Goal: Information Seeking & Learning: Learn about a topic

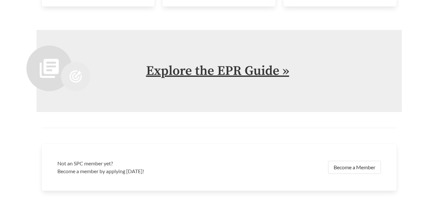
scroll to position [1333, 0]
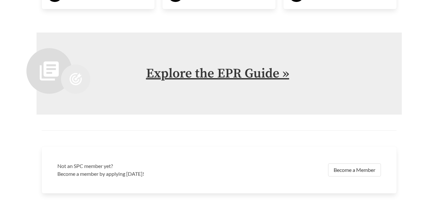
click at [226, 75] on link "Explore the EPR Guide »" at bounding box center [217, 74] width 143 height 16
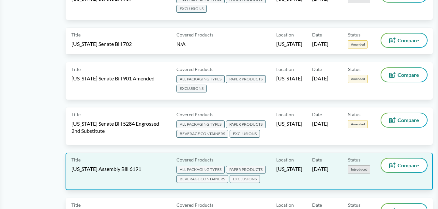
scroll to position [359, 0]
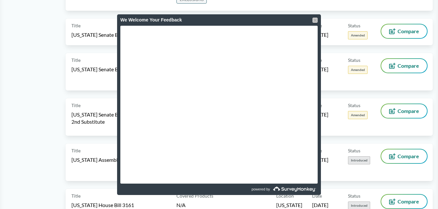
click at [314, 21] on div at bounding box center [314, 20] width 5 height 5
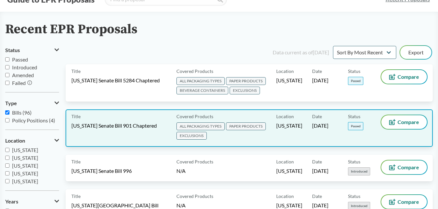
scroll to position [0, 0]
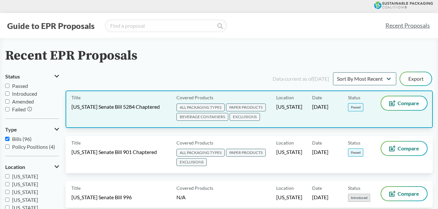
click at [220, 108] on span "ALL PACKAGING TYPES" at bounding box center [200, 108] width 48 height 8
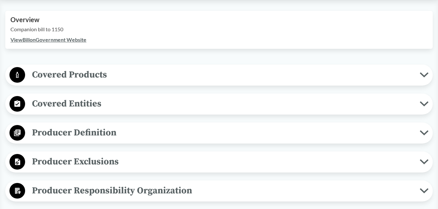
scroll to position [228, 0]
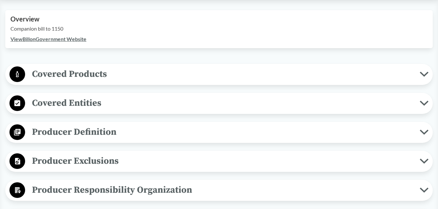
click at [175, 76] on span "Covered Products" at bounding box center [222, 74] width 395 height 15
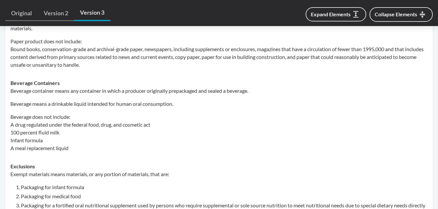
scroll to position [391, 0]
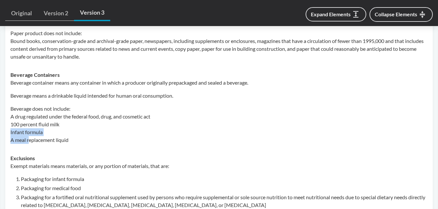
drag, startPoint x: 29, startPoint y: 140, endPoint x: 93, endPoint y: 136, distance: 63.4
click at [93, 136] on p "Beverage does not include: A drug regulated under the federal food, drug, and c…" at bounding box center [218, 124] width 417 height 39
click at [33, 133] on p "Beverage does not include: A drug regulated under the federal food, drug, and c…" at bounding box center [218, 124] width 417 height 39
drag, startPoint x: 28, startPoint y: 124, endPoint x: 74, endPoint y: 125, distance: 45.7
click at [74, 125] on p "Beverage does not include: A drug regulated under the federal food, drug, and c…" at bounding box center [218, 124] width 417 height 39
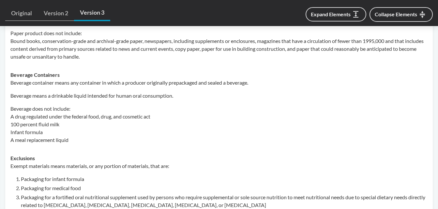
drag, startPoint x: 74, startPoint y: 125, endPoint x: 42, endPoint y: 143, distance: 36.7
click at [42, 143] on p "Beverage does not include: A drug regulated under the federal food, drug, and c…" at bounding box center [218, 124] width 417 height 39
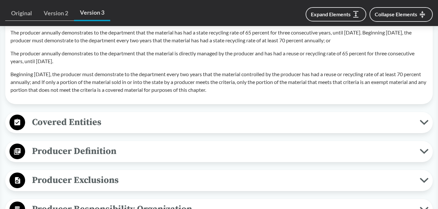
scroll to position [783, 0]
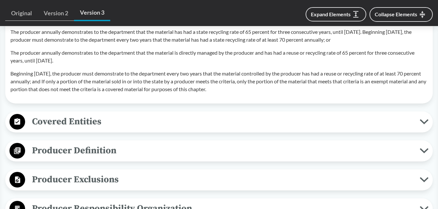
click at [89, 126] on span "Covered Entities" at bounding box center [222, 121] width 395 height 15
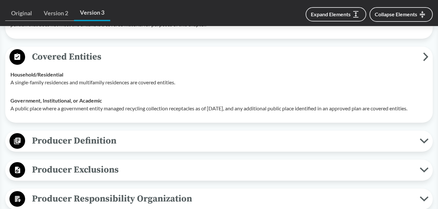
scroll to position [881, 0]
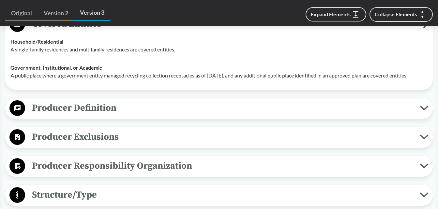
click at [92, 115] on span "Producer Definition" at bounding box center [222, 108] width 395 height 15
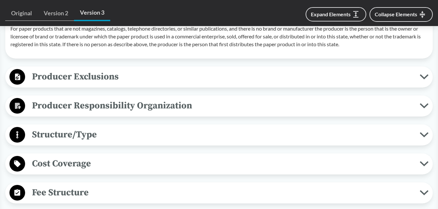
scroll to position [1337, 0]
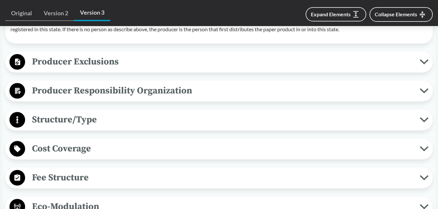
click at [106, 68] on span "Producer Exclusions" at bounding box center [222, 61] width 395 height 15
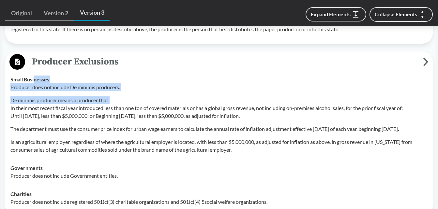
drag, startPoint x: 35, startPoint y: 84, endPoint x: 130, endPoint y: 109, distance: 98.7
click at [130, 109] on div "Small Businesses Producer does not include De minimis producers. De minimis pro…" at bounding box center [218, 115] width 417 height 78
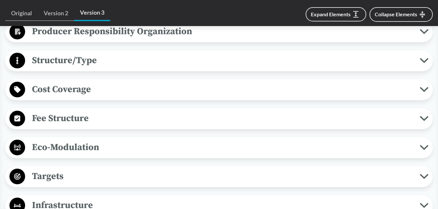
scroll to position [1598, 0]
